Goal: Use online tool/utility: Use online tool/utility

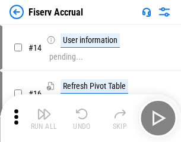
click at [44, 118] on img "button" at bounding box center [44, 114] width 14 height 14
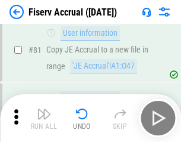
scroll to position [1564, 0]
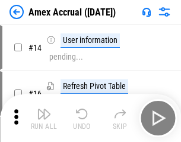
click at [44, 118] on img "button" at bounding box center [44, 114] width 14 height 14
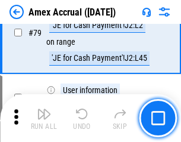
scroll to position [1545, 0]
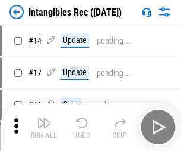
click at [44, 127] on img "button" at bounding box center [44, 122] width 14 height 14
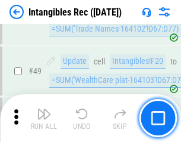
scroll to position [464, 0]
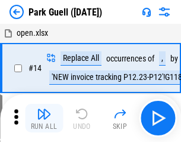
click at [44, 118] on img "button" at bounding box center [44, 114] width 14 height 14
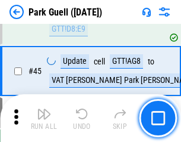
scroll to position [1488, 0]
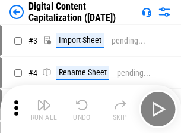
click at [44, 100] on img "button" at bounding box center [44, 105] width 14 height 14
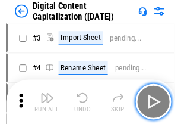
scroll to position [111, 0]
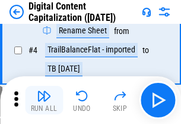
click at [44, 100] on img "button" at bounding box center [44, 96] width 14 height 14
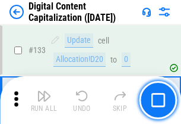
scroll to position [1262, 0]
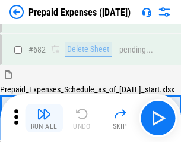
click at [44, 118] on img "button" at bounding box center [44, 114] width 14 height 14
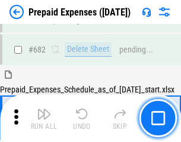
scroll to position [3272, 0]
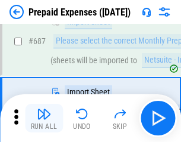
click at [44, 118] on img "button" at bounding box center [44, 114] width 14 height 14
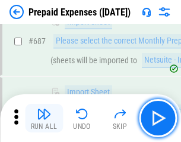
scroll to position [3333, 0]
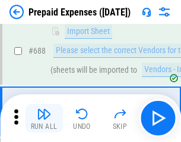
click at [44, 118] on img "button" at bounding box center [44, 114] width 14 height 14
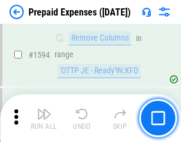
scroll to position [11587, 0]
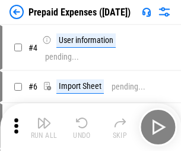
click at [44, 127] on img "button" at bounding box center [44, 122] width 14 height 14
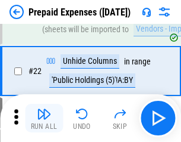
click at [44, 118] on img "button" at bounding box center [44, 114] width 14 height 14
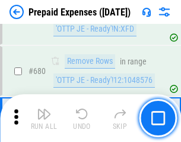
scroll to position [4144, 0]
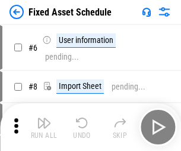
click at [44, 127] on img "button" at bounding box center [44, 122] width 14 height 14
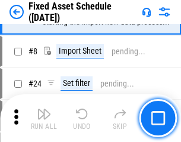
scroll to position [125, 0]
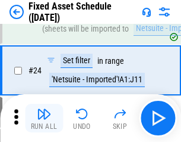
click at [44, 118] on img "button" at bounding box center [44, 114] width 14 height 14
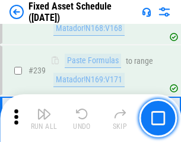
scroll to position [3686, 0]
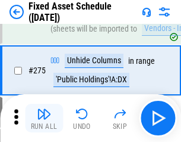
click at [44, 118] on img "button" at bounding box center [44, 114] width 14 height 14
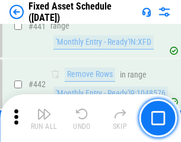
scroll to position [5320, 0]
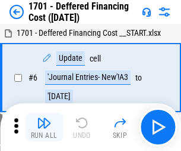
click at [44, 127] on img "button" at bounding box center [44, 122] width 14 height 14
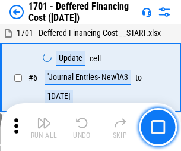
scroll to position [143, 0]
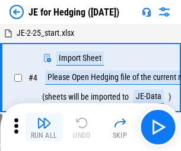
click at [44, 118] on img "button" at bounding box center [44, 122] width 14 height 14
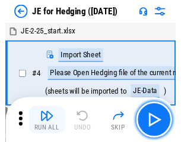
scroll to position [67, 0]
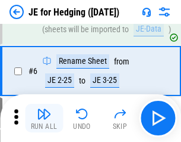
click at [44, 118] on img "button" at bounding box center [44, 114] width 14 height 14
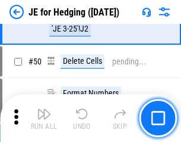
scroll to position [771, 0]
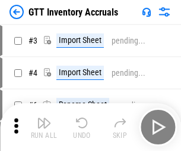
click at [44, 118] on img "button" at bounding box center [44, 122] width 14 height 14
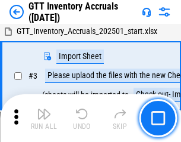
scroll to position [77, 0]
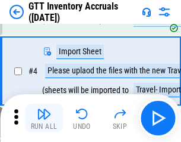
click at [44, 118] on img "button" at bounding box center [44, 114] width 14 height 14
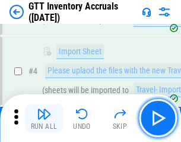
scroll to position [137, 0]
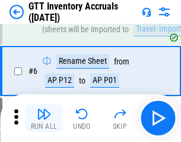
click at [44, 118] on img "button" at bounding box center [44, 114] width 14 height 14
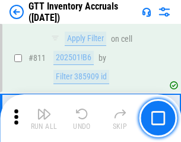
scroll to position [9033, 0]
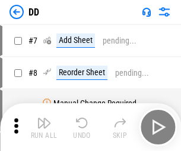
click at [44, 127] on img "button" at bounding box center [44, 122] width 14 height 14
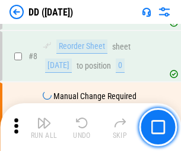
scroll to position [115, 0]
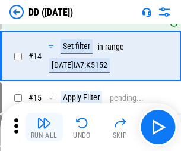
click at [44, 127] on img "button" at bounding box center [44, 122] width 14 height 14
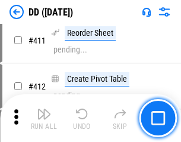
scroll to position [5394, 0]
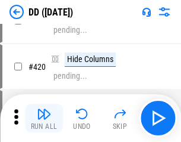
click at [44, 118] on img "button" at bounding box center [44, 114] width 14 height 14
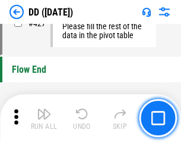
scroll to position [5696, 0]
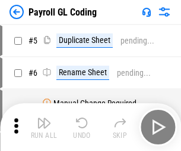
click at [44, 127] on img "button" at bounding box center [44, 122] width 14 height 14
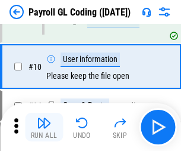
click at [44, 127] on img "button" at bounding box center [44, 122] width 14 height 14
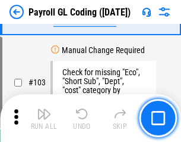
scroll to position [2792, 0]
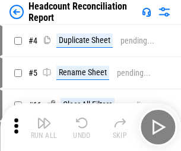
click at [44, 127] on img "button" at bounding box center [44, 122] width 14 height 14
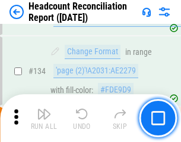
scroll to position [1431, 0]
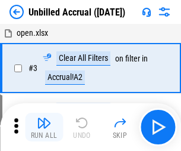
click at [44, 127] on img "button" at bounding box center [44, 122] width 14 height 14
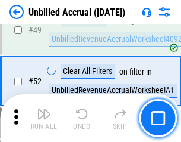
scroll to position [1079, 0]
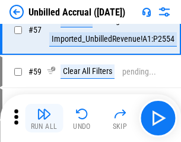
click at [44, 118] on img "button" at bounding box center [44, 114] width 14 height 14
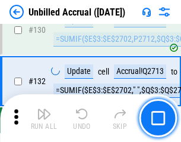
scroll to position [3545, 0]
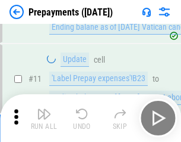
scroll to position [74, 0]
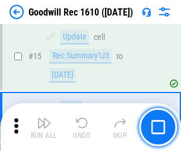
scroll to position [204, 0]
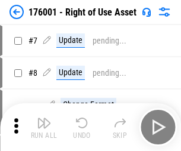
click at [44, 127] on img "button" at bounding box center [44, 122] width 14 height 14
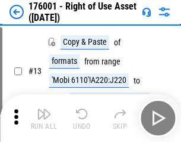
scroll to position [77, 0]
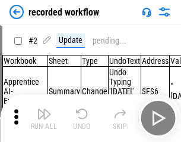
click at [44, 118] on img "button" at bounding box center [44, 114] width 14 height 14
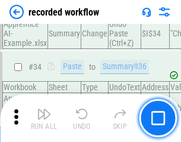
scroll to position [3720, 0]
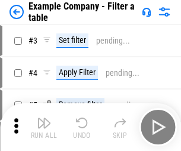
click at [44, 127] on img "button" at bounding box center [44, 122] width 14 height 14
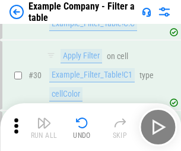
scroll to position [1089, 0]
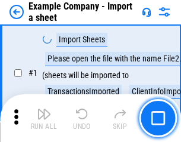
scroll to position [100, 0]
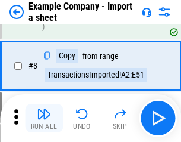
click at [44, 118] on img "button" at bounding box center [44, 114] width 14 height 14
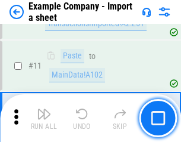
scroll to position [263, 0]
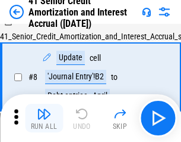
click at [44, 118] on img "button" at bounding box center [44, 114] width 14 height 14
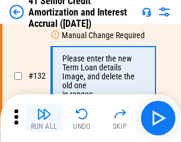
click at [44, 118] on img "button" at bounding box center [44, 114] width 14 height 14
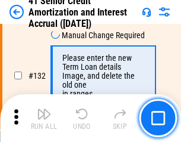
scroll to position [1244, 0]
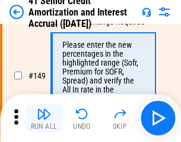
click at [44, 118] on img "button" at bounding box center [44, 114] width 14 height 14
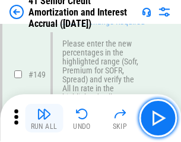
scroll to position [1369, 0]
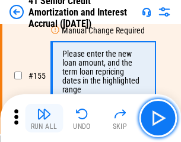
click at [44, 118] on img "button" at bounding box center [44, 114] width 14 height 14
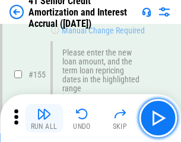
scroll to position [1451, 0]
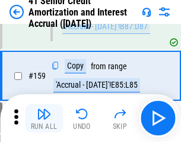
click at [44, 118] on img "button" at bounding box center [44, 114] width 14 height 14
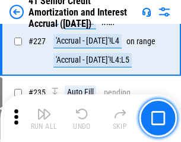
scroll to position [2665, 0]
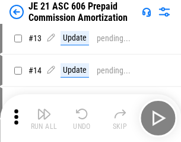
click at [44, 118] on img "button" at bounding box center [44, 114] width 14 height 14
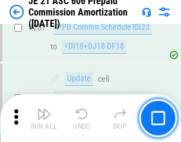
scroll to position [2190, 0]
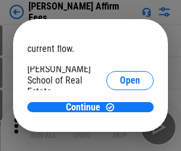
click at [120, 138] on span "Open" at bounding box center [130, 143] width 20 height 10
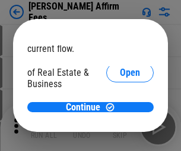
click at [120, 124] on span "Open" at bounding box center [130, 129] width 20 height 10
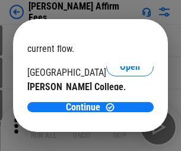
click at [120, 111] on span "Open" at bounding box center [130, 116] width 20 height 10
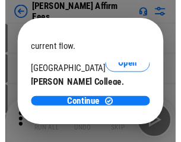
scroll to position [187, 0]
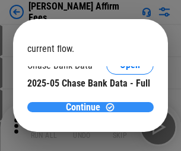
click at [86, 107] on span "Continue" at bounding box center [83, 107] width 35 height 10
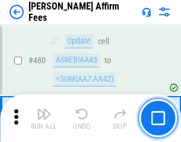
scroll to position [3236, 0]
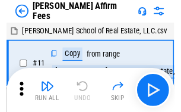
scroll to position [12, 0]
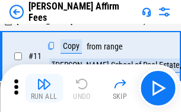
click at [44, 88] on img "button" at bounding box center [44, 84] width 14 height 14
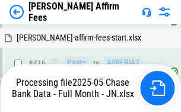
scroll to position [3121, 0]
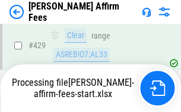
scroll to position [3121, 0]
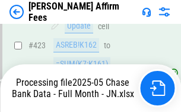
scroll to position [3121, 0]
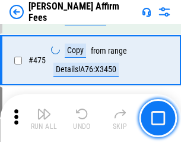
scroll to position [3106, 0]
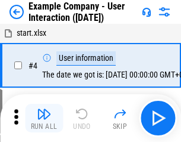
click at [44, 118] on img "button" at bounding box center [44, 114] width 14 height 14
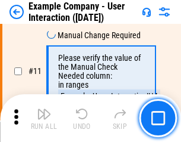
scroll to position [258, 0]
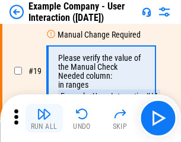
click at [44, 118] on img "button" at bounding box center [44, 114] width 14 height 14
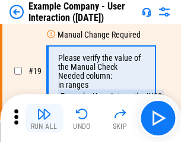
click at [44, 118] on img "button" at bounding box center [44, 114] width 14 height 14
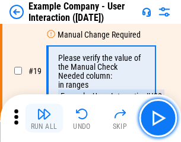
scroll to position [328, 0]
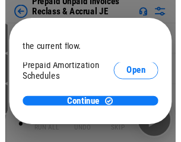
scroll to position [71, 0]
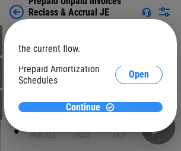
click at [86, 107] on span "Continue" at bounding box center [83, 107] width 35 height 10
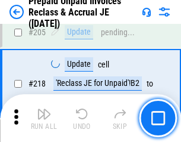
scroll to position [1542, 0]
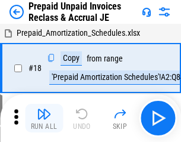
click at [44, 118] on img "button" at bounding box center [44, 114] width 14 height 14
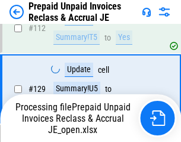
scroll to position [971, 0]
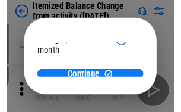
scroll to position [87, 0]
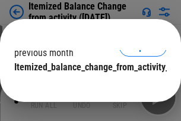
click at [86, 86] on span "Continue" at bounding box center [83, 91] width 35 height 10
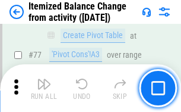
scroll to position [1163, 0]
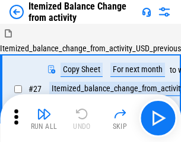
scroll to position [18, 0]
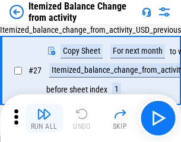
click at [44, 118] on img "button" at bounding box center [44, 114] width 14 height 14
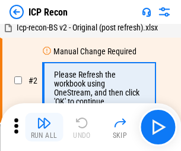
click at [44, 127] on img "button" at bounding box center [44, 122] width 14 height 14
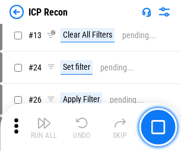
click at [44, 127] on img "button" at bounding box center [44, 122] width 14 height 14
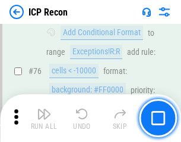
scroll to position [1069, 0]
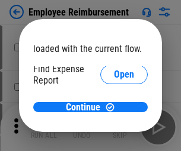
click at [114, 138] on span "Open" at bounding box center [124, 143] width 20 height 10
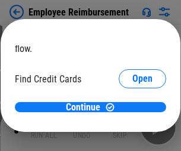
scroll to position [70, 0]
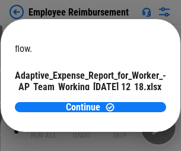
click at [133, 100] on span "Open" at bounding box center [143, 105] width 20 height 10
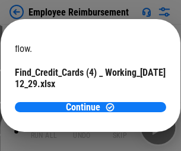
scroll to position [124, 0]
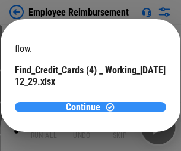
click at [86, 107] on span "Continue" at bounding box center [83, 107] width 35 height 10
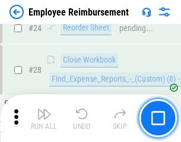
scroll to position [556, 0]
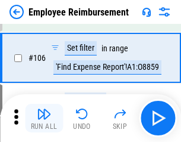
click at [44, 118] on img "button" at bounding box center [44, 114] width 14 height 14
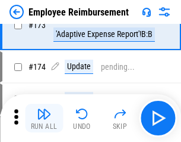
click at [44, 118] on img "button" at bounding box center [44, 114] width 14 height 14
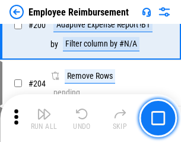
scroll to position [3011, 0]
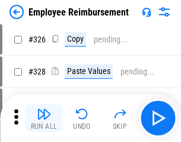
click at [44, 118] on img "button" at bounding box center [44, 114] width 14 height 14
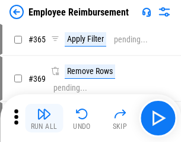
click at [44, 118] on img "button" at bounding box center [44, 114] width 14 height 14
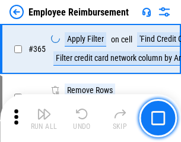
scroll to position [6135, 0]
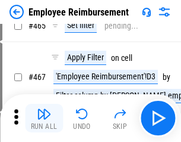
click at [44, 118] on img "button" at bounding box center [44, 114] width 14 height 14
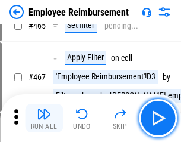
click at [44, 118] on img "button" at bounding box center [44, 114] width 14 height 14
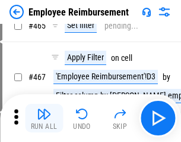
click at [44, 118] on img "button" at bounding box center [44, 114] width 14 height 14
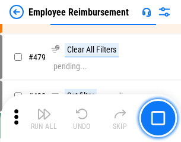
scroll to position [7350, 0]
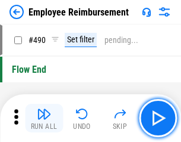
click at [44, 118] on img "button" at bounding box center [44, 114] width 14 height 14
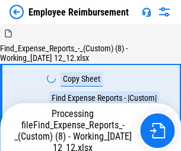
scroll to position [40, 0]
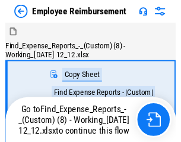
scroll to position [40, 0]
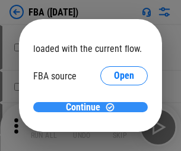
click at [86, 107] on span "Continue" at bounding box center [83, 107] width 35 height 10
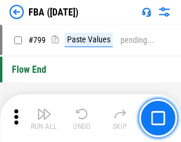
scroll to position [10653, 0]
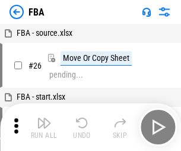
click at [44, 127] on img "button" at bounding box center [44, 122] width 14 height 14
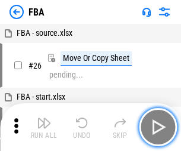
scroll to position [12, 0]
